Goal: Find specific page/section: Find specific page/section

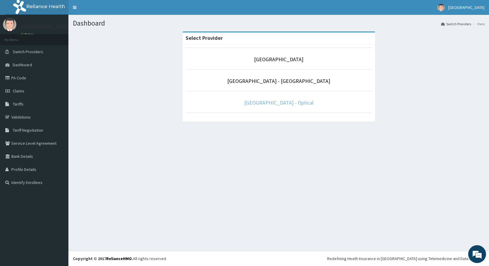
click at [275, 104] on link "[GEOGRAPHIC_DATA] - Optical" at bounding box center [278, 102] width 69 height 7
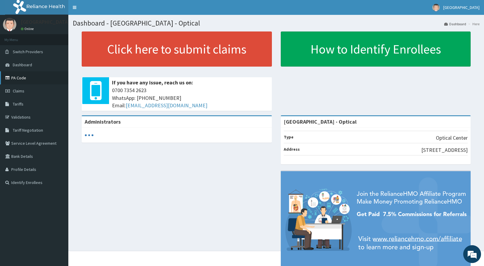
click at [20, 78] on link "PA Code" at bounding box center [34, 77] width 68 height 13
